Goal: Transaction & Acquisition: Purchase product/service

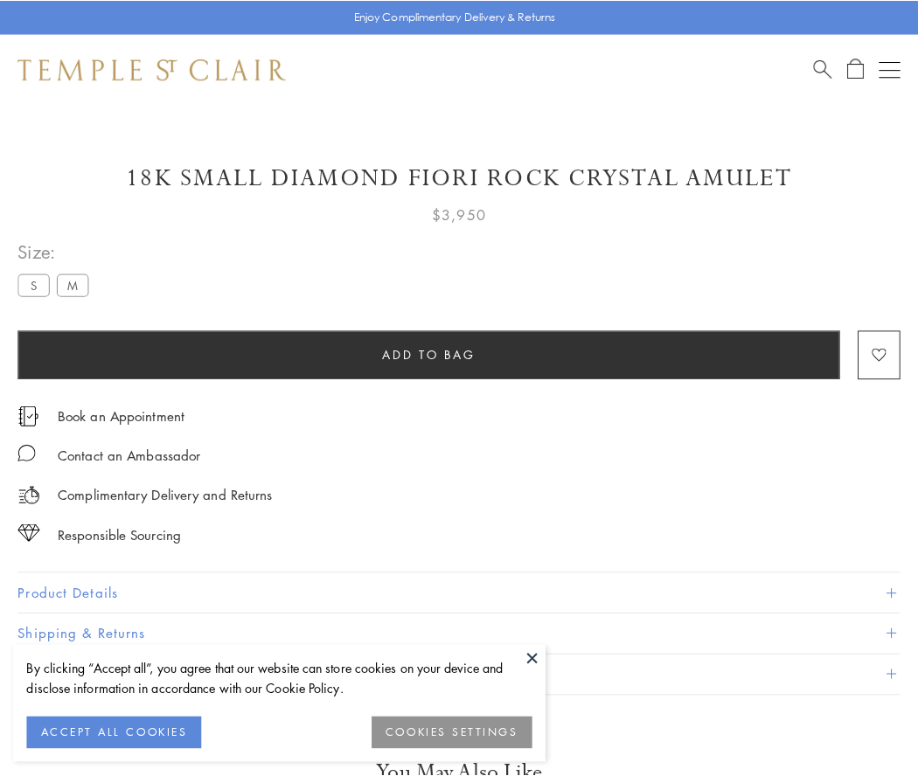
scroll to position [7, 0]
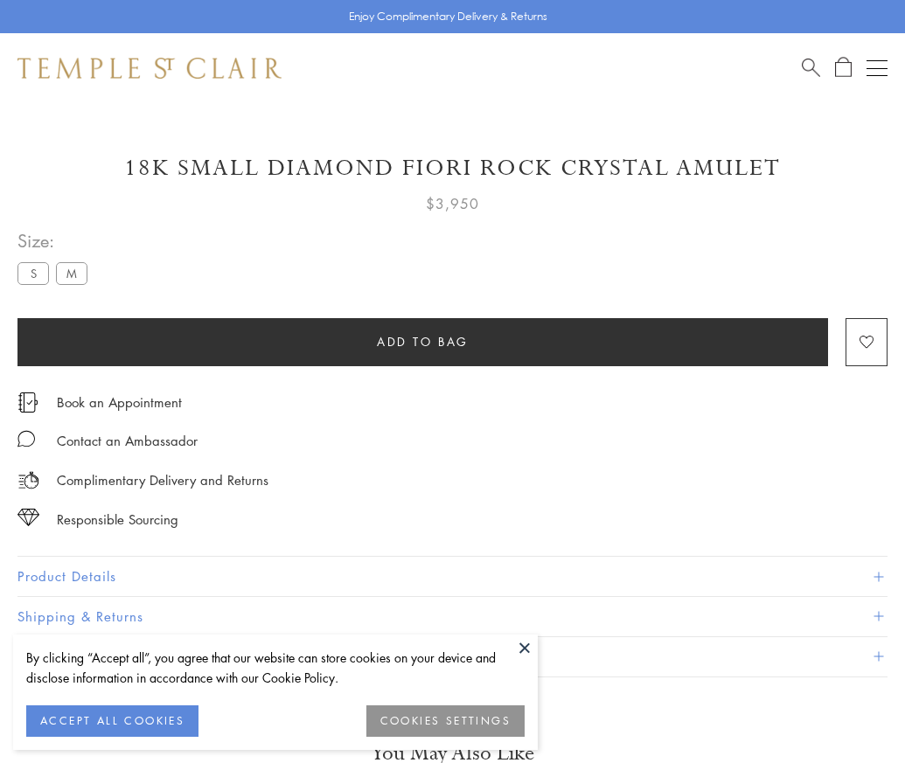
click at [422, 341] on span "Add to bag" at bounding box center [423, 341] width 92 height 19
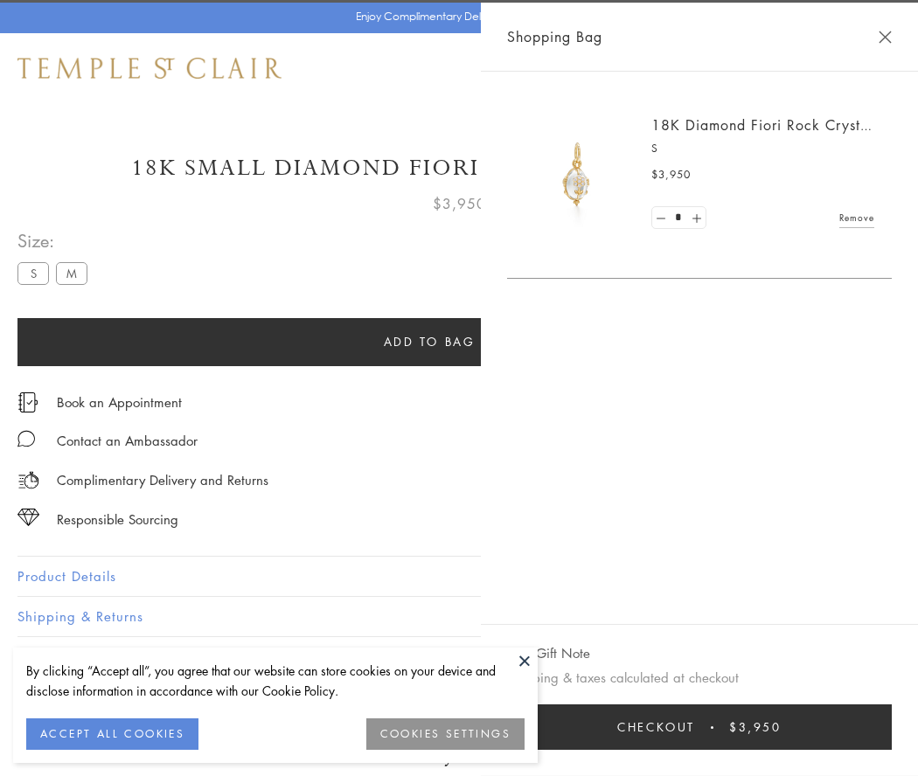
click at [754, 727] on button "Checkout $3,950" at bounding box center [699, 727] width 385 height 45
